Goal: Task Accomplishment & Management: Use online tool/utility

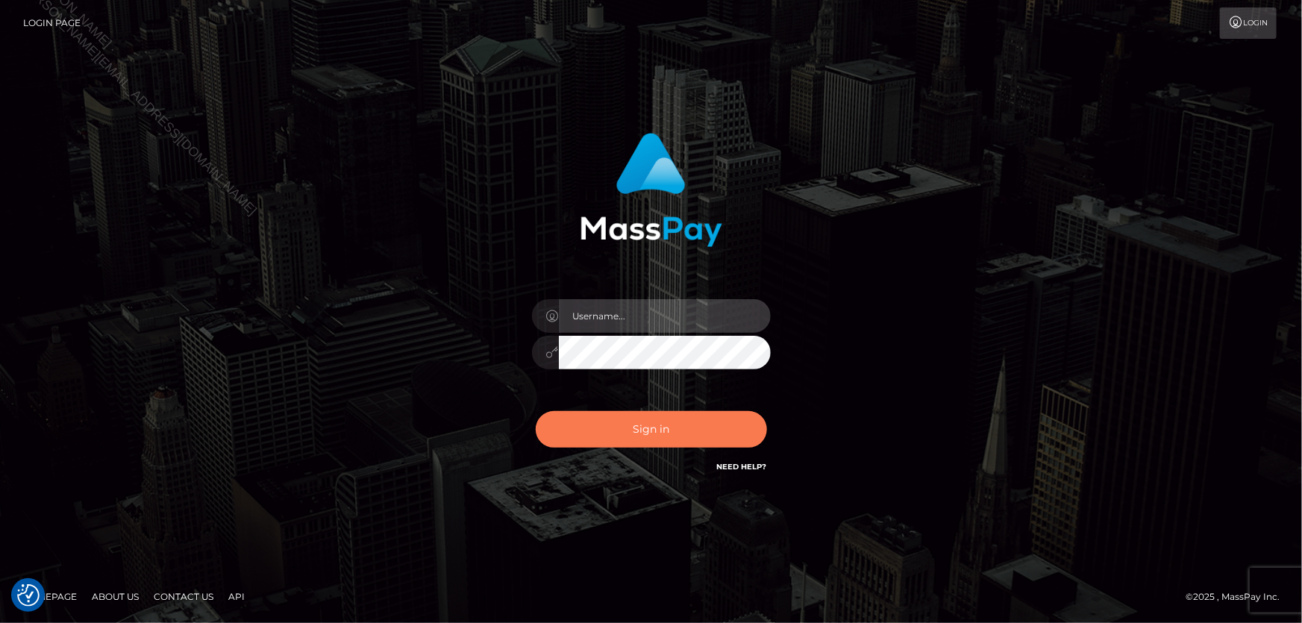
type input "Lorelee"
click at [691, 448] on button "Sign in" at bounding box center [651, 429] width 231 height 37
click at [691, 439] on button "Sign in" at bounding box center [651, 429] width 231 height 37
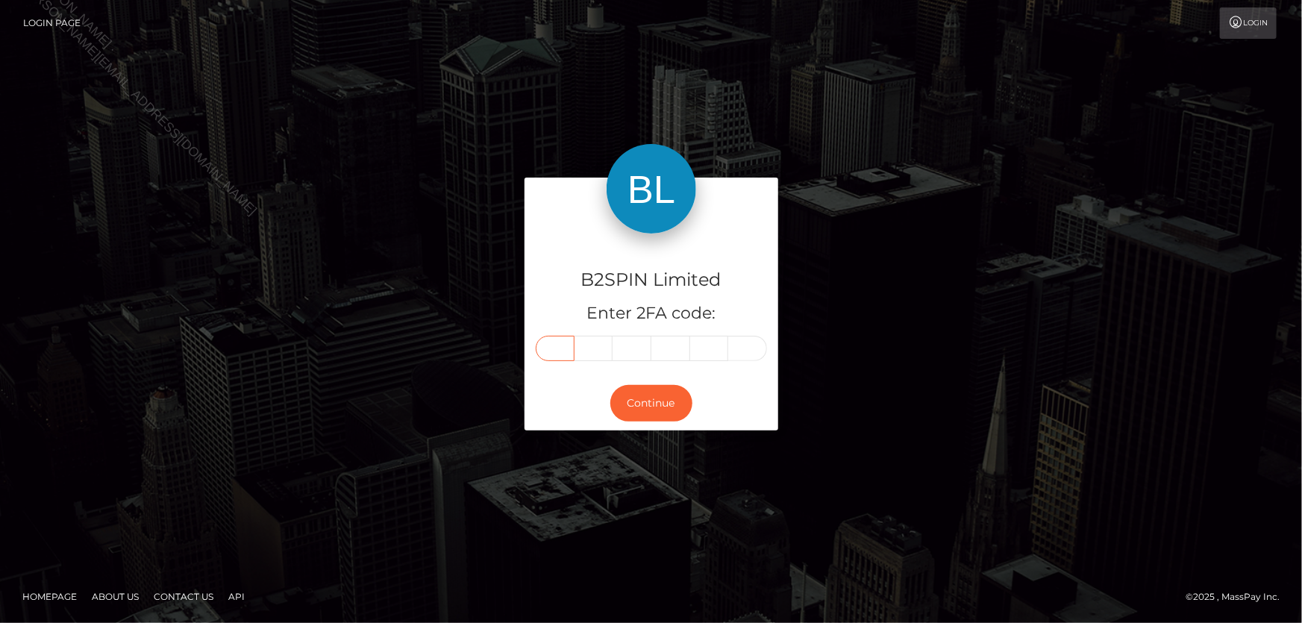
click at [554, 348] on input "text" at bounding box center [555, 348] width 39 height 25
type input "0"
type input "8"
type input "3"
type input "4"
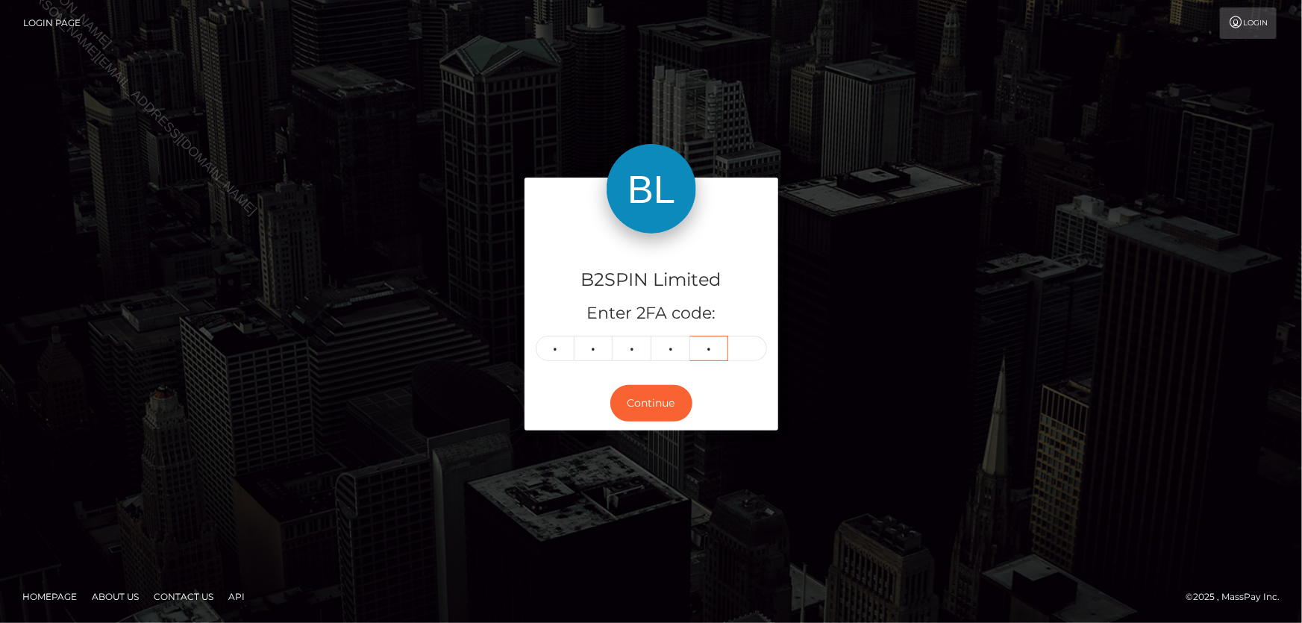
type input "4"
type input "6"
click at [652, 399] on button "Continue" at bounding box center [651, 403] width 82 height 37
click at [658, 403] on button "Continue" at bounding box center [651, 403] width 82 height 37
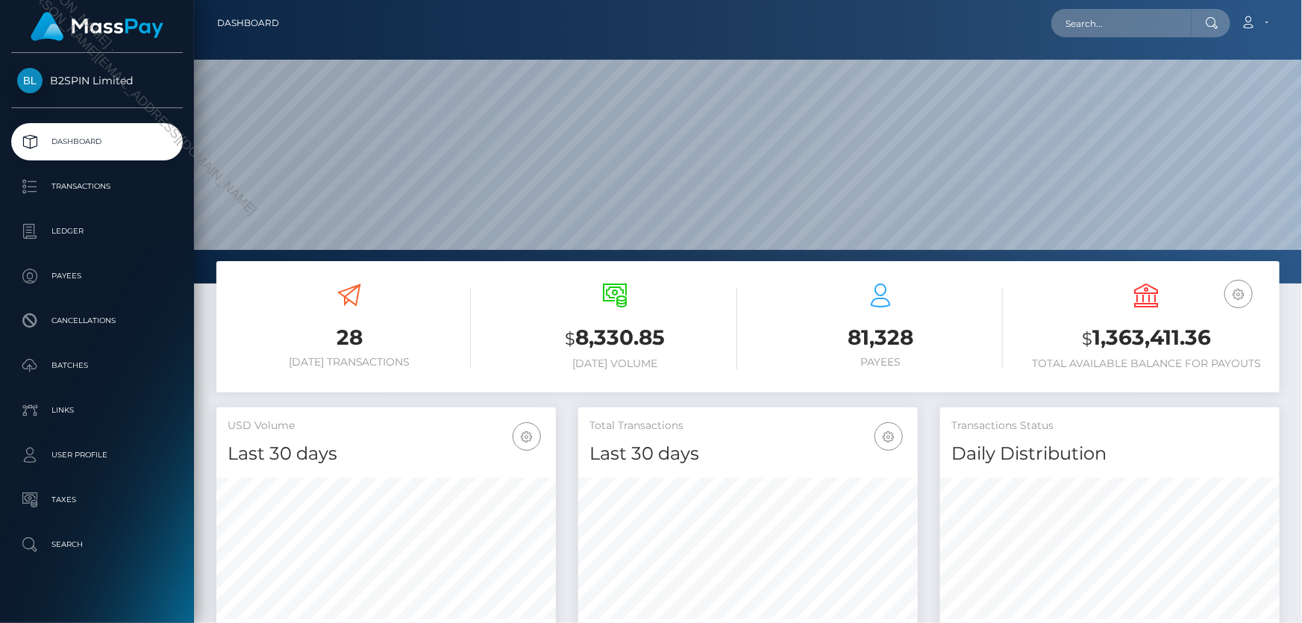
scroll to position [264, 339]
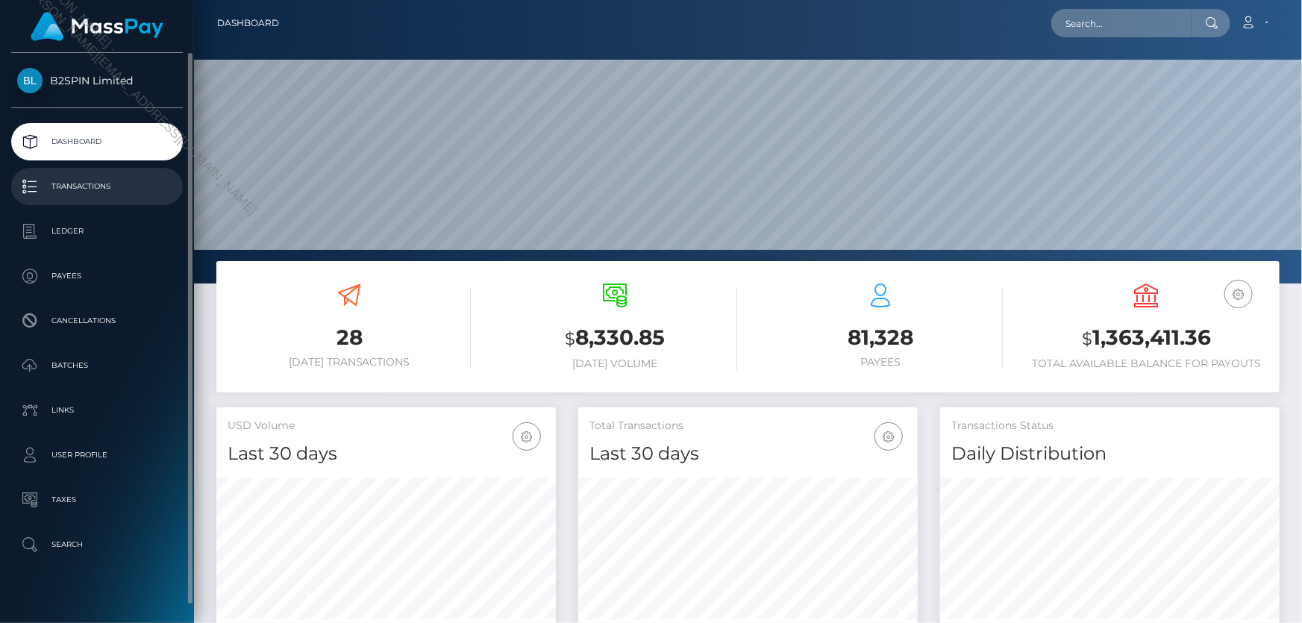
click at [80, 185] on p "Transactions" at bounding box center [97, 186] width 160 height 22
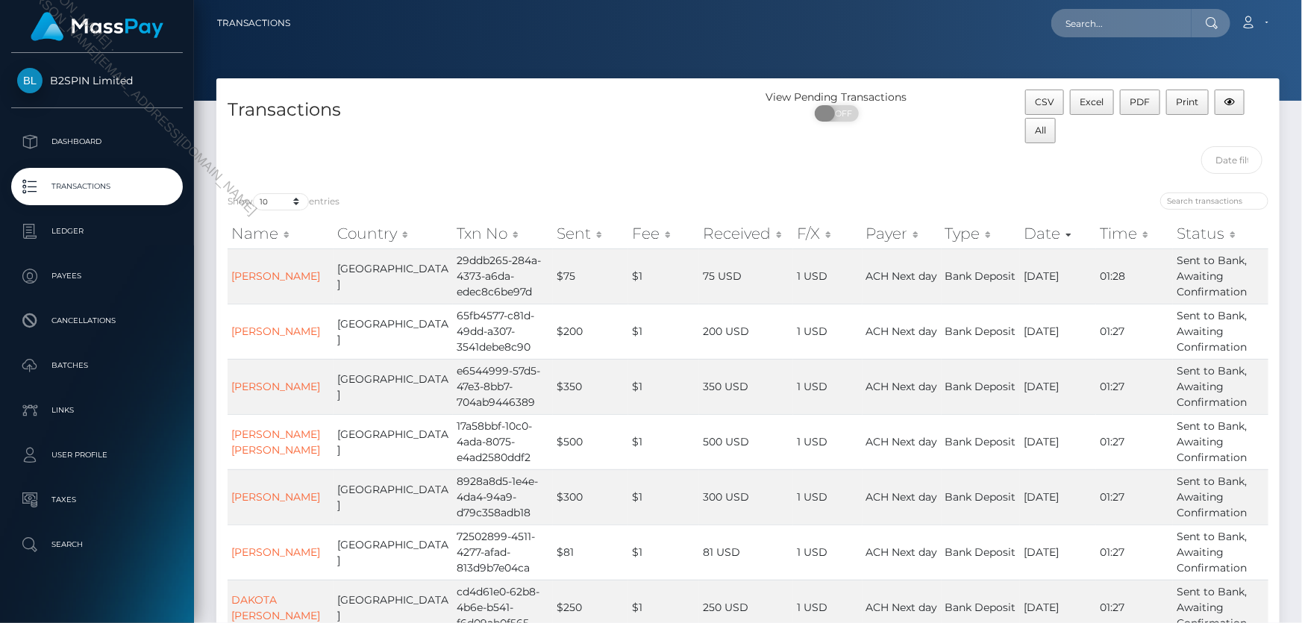
click at [847, 111] on span "OFF" at bounding box center [841, 113] width 37 height 16
checkbox input "true"
click at [300, 202] on select "10 25 50 100 250 500 1,000 3,500" at bounding box center [281, 201] width 56 height 17
select select "3500"
click at [254, 193] on select "10 25 50 100 250 500 1,000 3,500" at bounding box center [281, 201] width 56 height 17
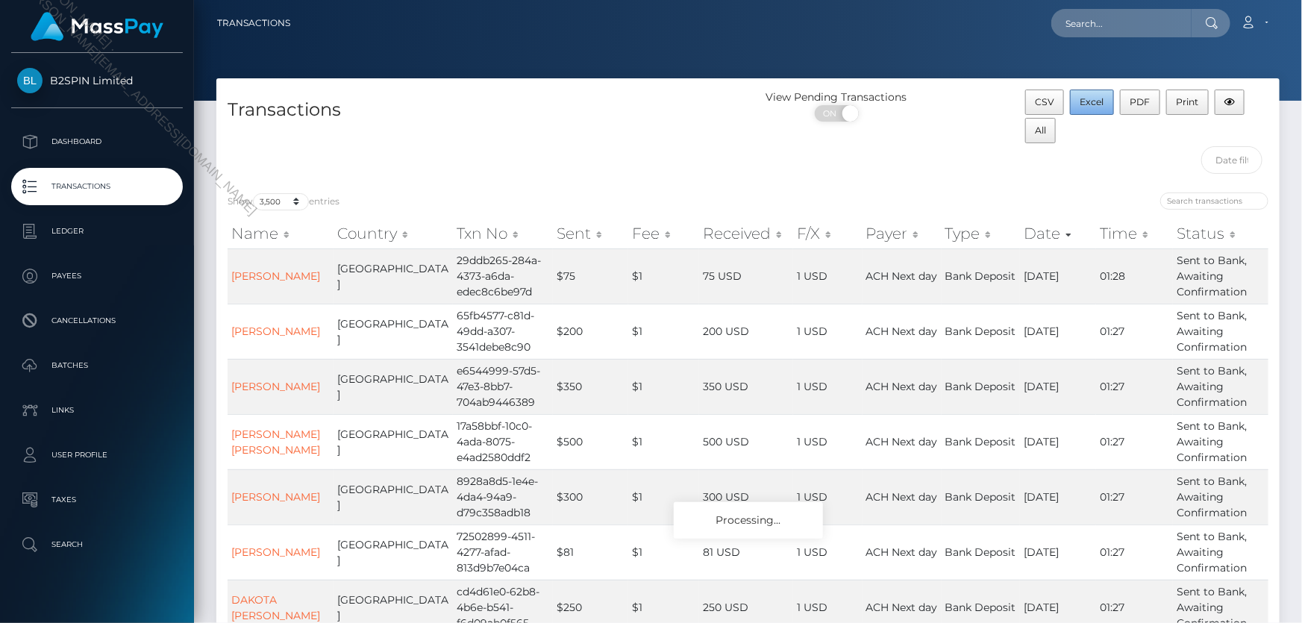
drag, startPoint x: 1093, startPoint y: 101, endPoint x: 1091, endPoint y: 138, distance: 37.3
click at [1091, 138] on div "CSV Excel PDF Print All" at bounding box center [1146, 118] width 243 height 57
click at [1232, 155] on input "text" at bounding box center [1232, 160] width 61 height 28
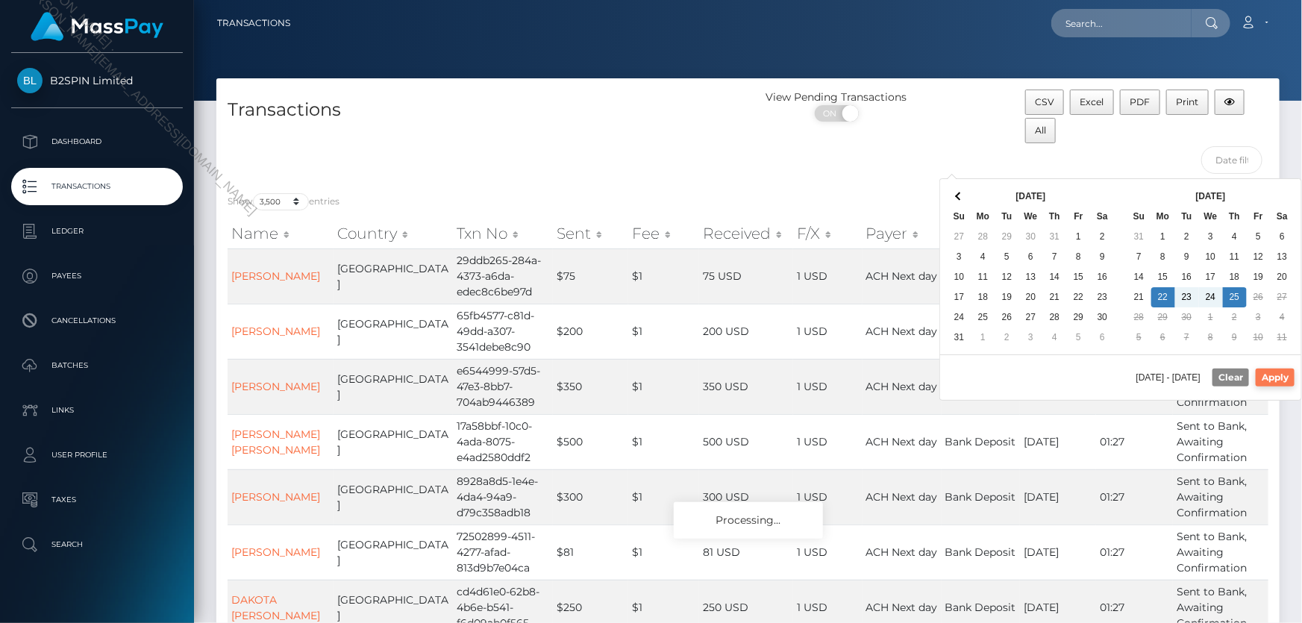
click at [1269, 376] on button "Apply" at bounding box center [1275, 378] width 39 height 18
type input "09/22/2025 - 09/25/2025"
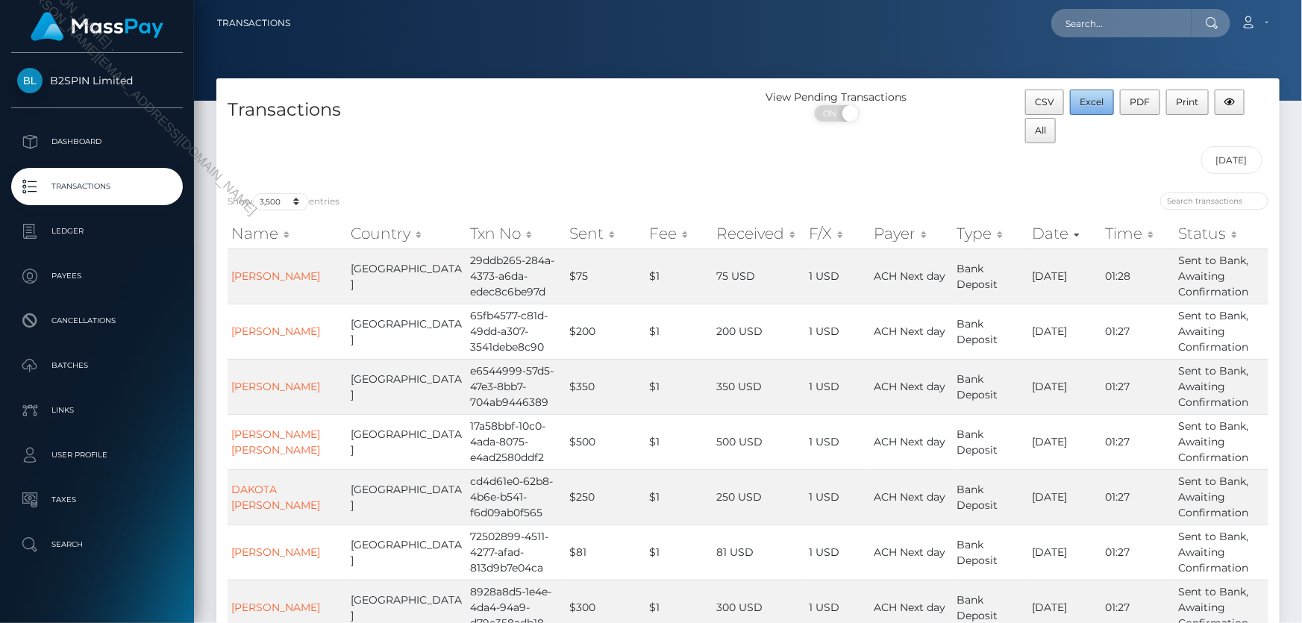
click at [1097, 105] on span "Excel" at bounding box center [1093, 101] width 24 height 11
